Goal: Check status: Check status

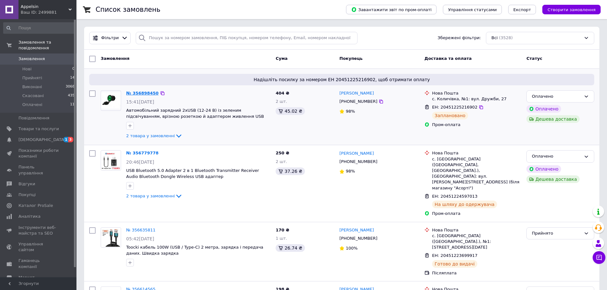
click at [141, 95] on link "№ 356898450" at bounding box center [142, 93] width 32 height 5
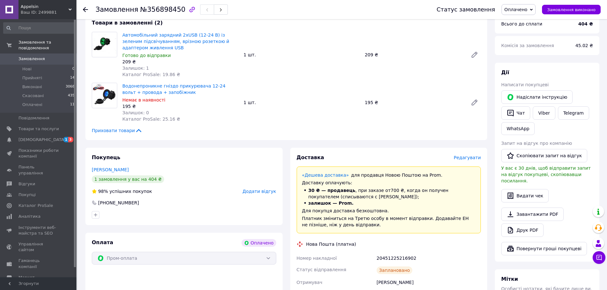
scroll to position [223, 0]
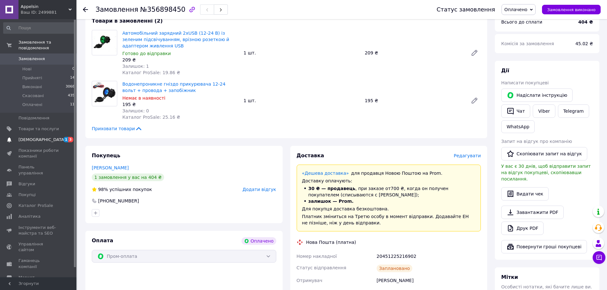
click at [45, 137] on span "[DEMOGRAPHIC_DATA]" at bounding box center [38, 140] width 40 height 6
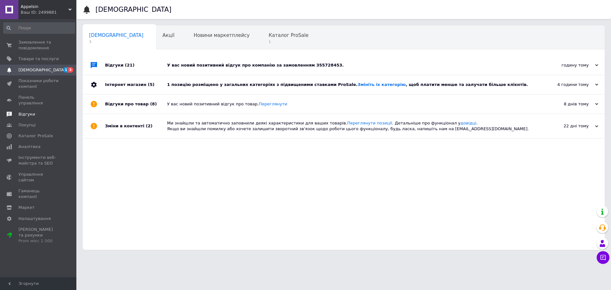
click at [33, 111] on span "Відгуки" at bounding box center [38, 114] width 40 height 6
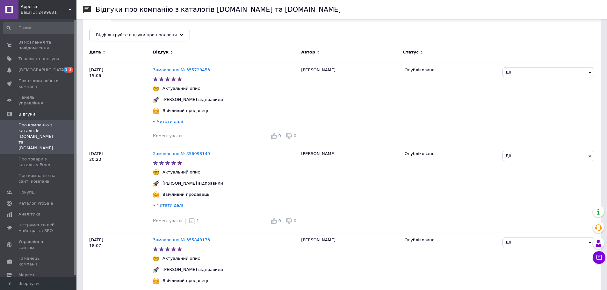
scroll to position [64, 0]
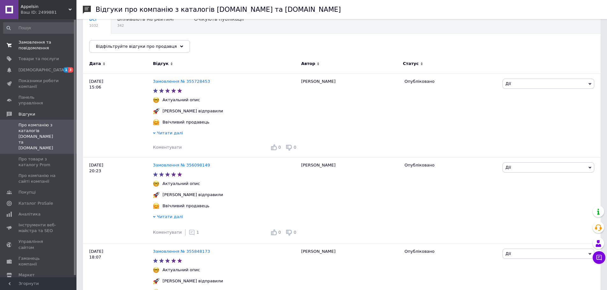
click at [26, 42] on span "Замовлення та повідомлення" at bounding box center [38, 44] width 40 height 11
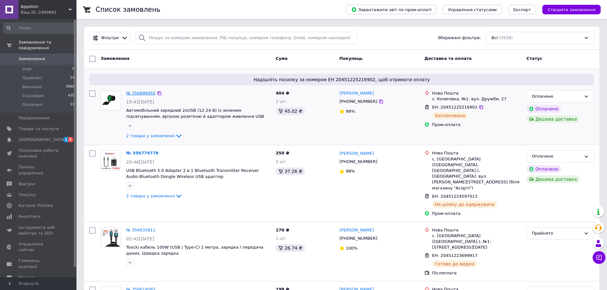
click at [146, 94] on link "№ 356898450" at bounding box center [140, 93] width 29 height 5
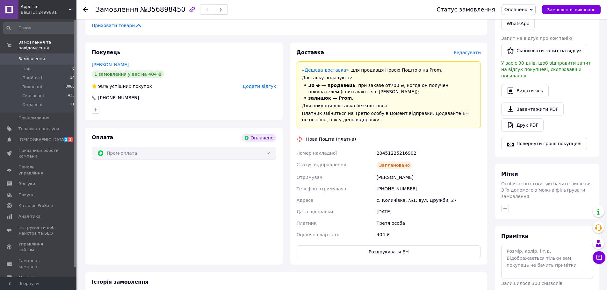
scroll to position [382, 0]
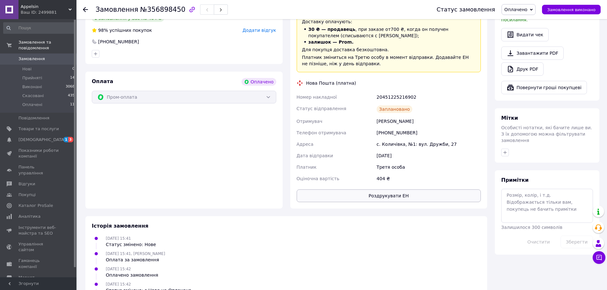
click at [372, 192] on button "Роздрукувати ЕН" at bounding box center [388, 195] width 184 height 13
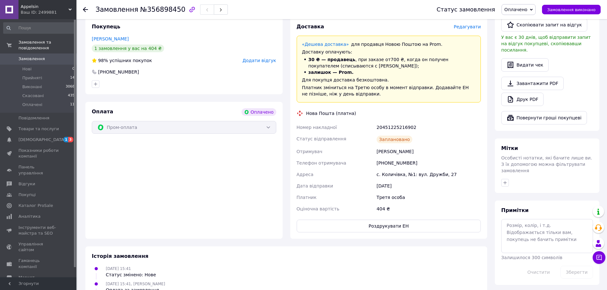
scroll to position [255, 0]
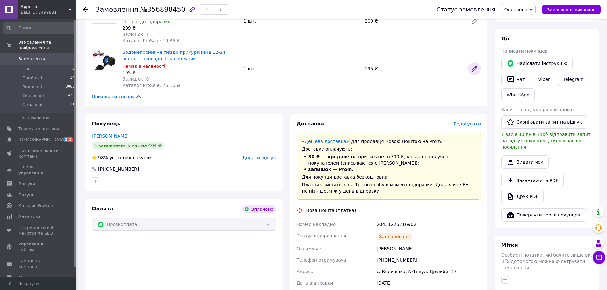
click at [473, 66] on icon at bounding box center [474, 68] width 5 height 5
